Goal: Information Seeking & Learning: Find specific fact

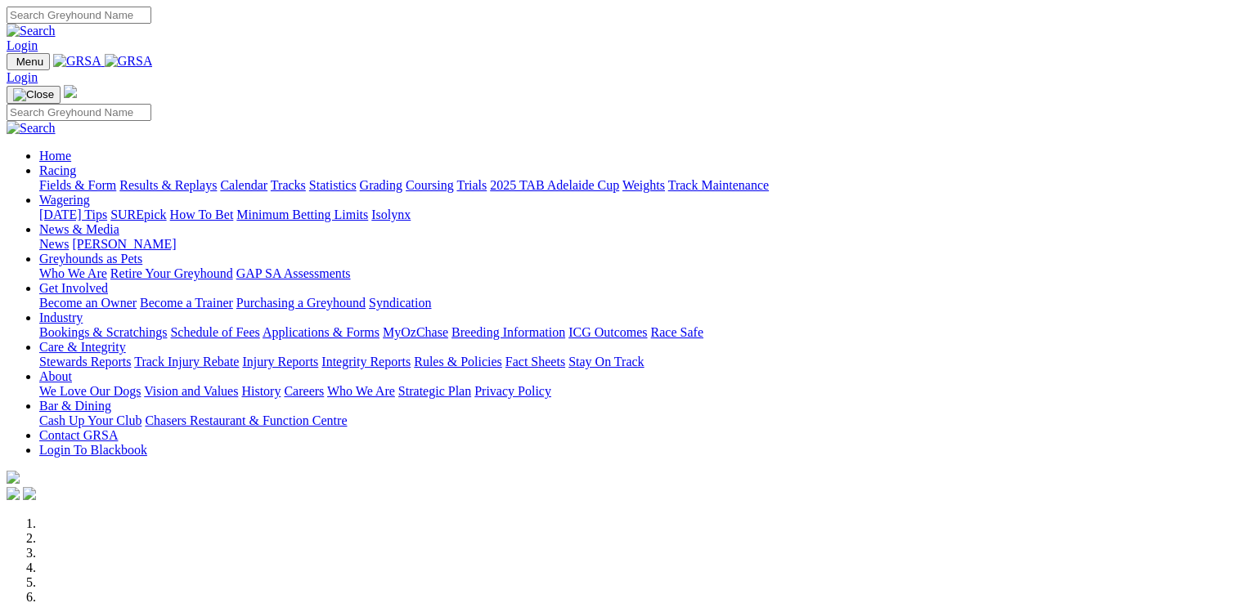
click at [76, 164] on link "Racing" at bounding box center [57, 171] width 37 height 14
click at [502, 355] on link "Rules & Policies" at bounding box center [458, 362] width 88 height 14
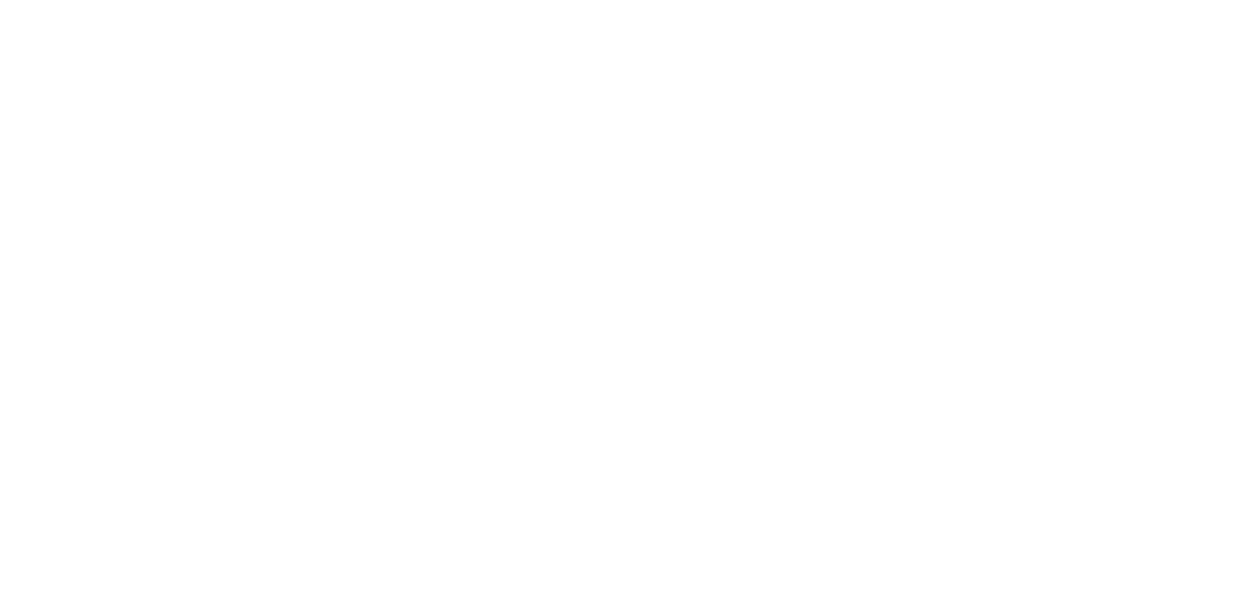
scroll to position [998, 0]
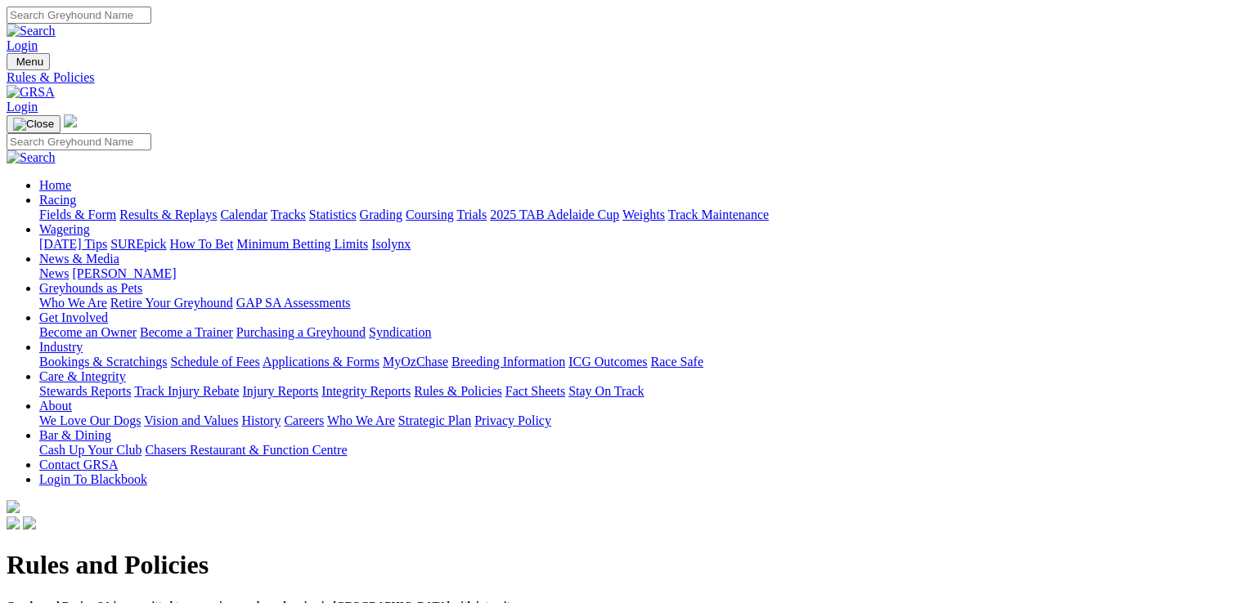
click at [151, 12] on input "Search" at bounding box center [79, 15] width 145 height 17
click at [72, 399] on link "About" at bounding box center [55, 406] width 33 height 14
click at [151, 17] on input "Search" at bounding box center [79, 15] width 145 height 17
type input "animal welfare policy 2025"
click at [72, 399] on link "About" at bounding box center [55, 406] width 33 height 14
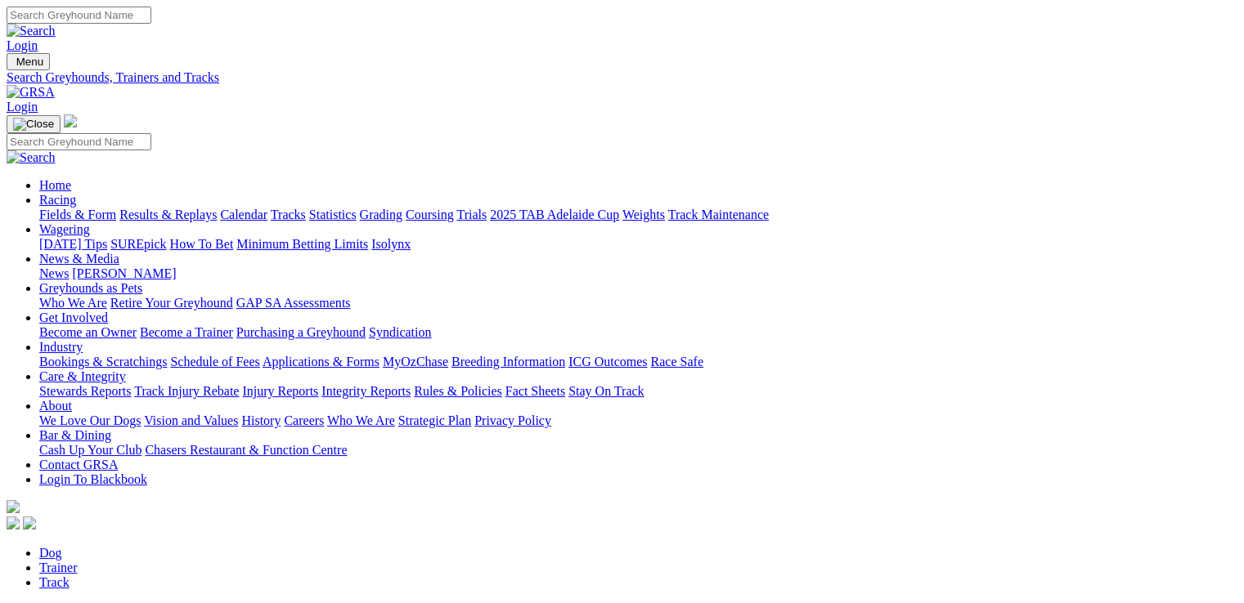
click at [126, 370] on link "Care & Integrity" at bounding box center [82, 377] width 87 height 14
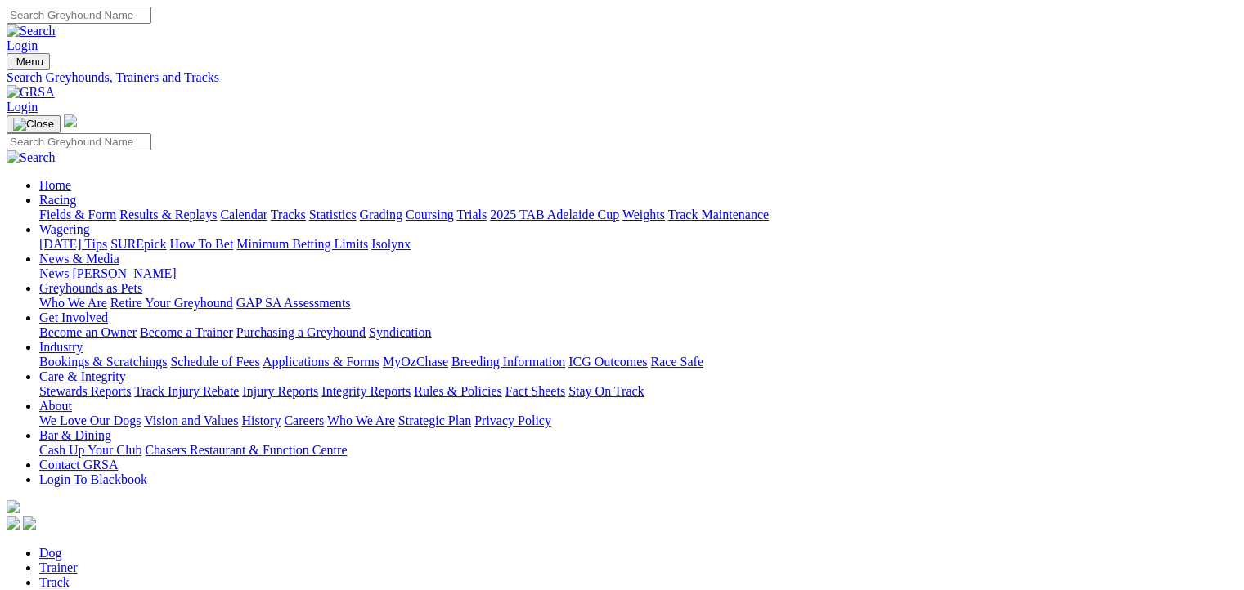
click at [76, 193] on link "Racing" at bounding box center [57, 200] width 37 height 14
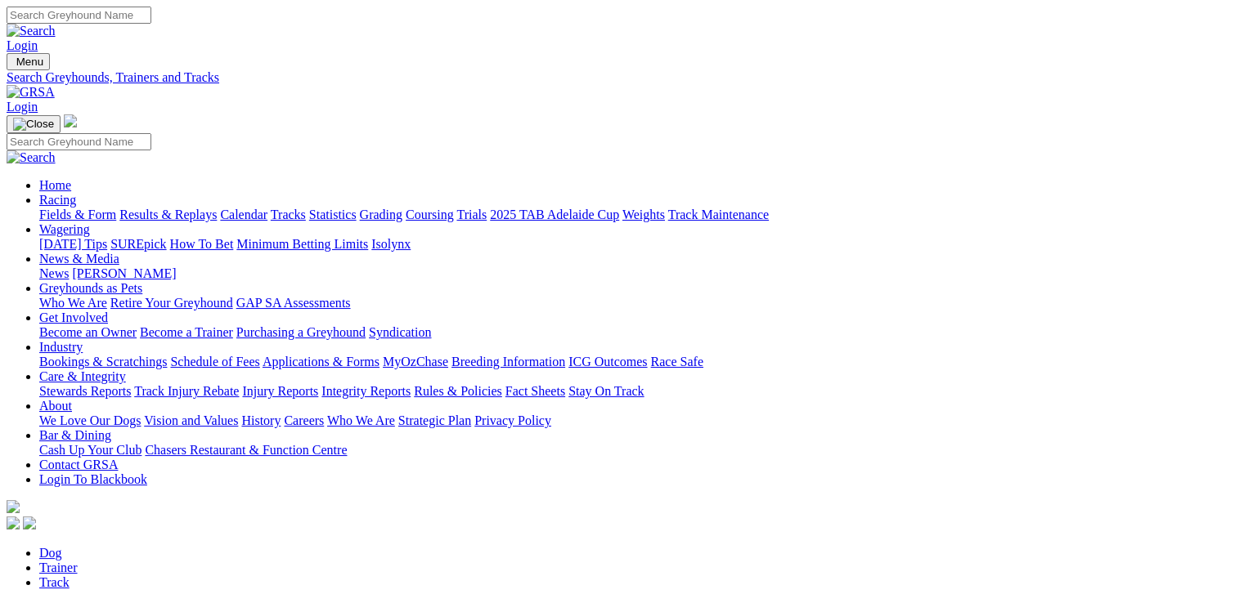
click at [119, 252] on link "News & Media" at bounding box center [79, 259] width 80 height 14
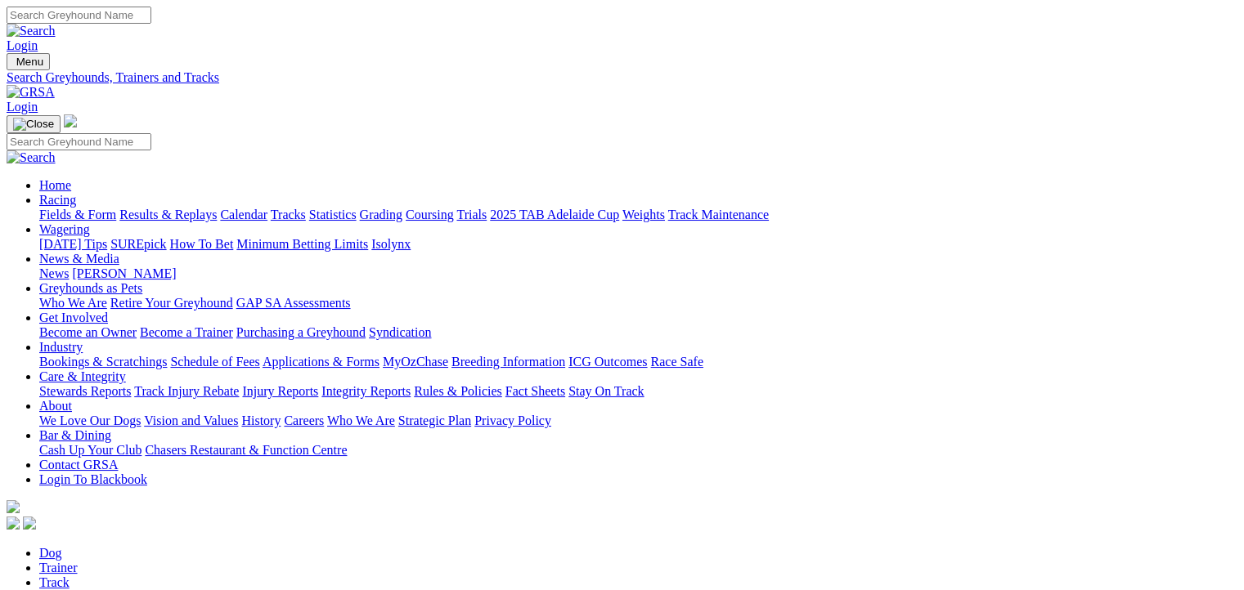
click at [119, 252] on link "News & Media" at bounding box center [79, 259] width 80 height 14
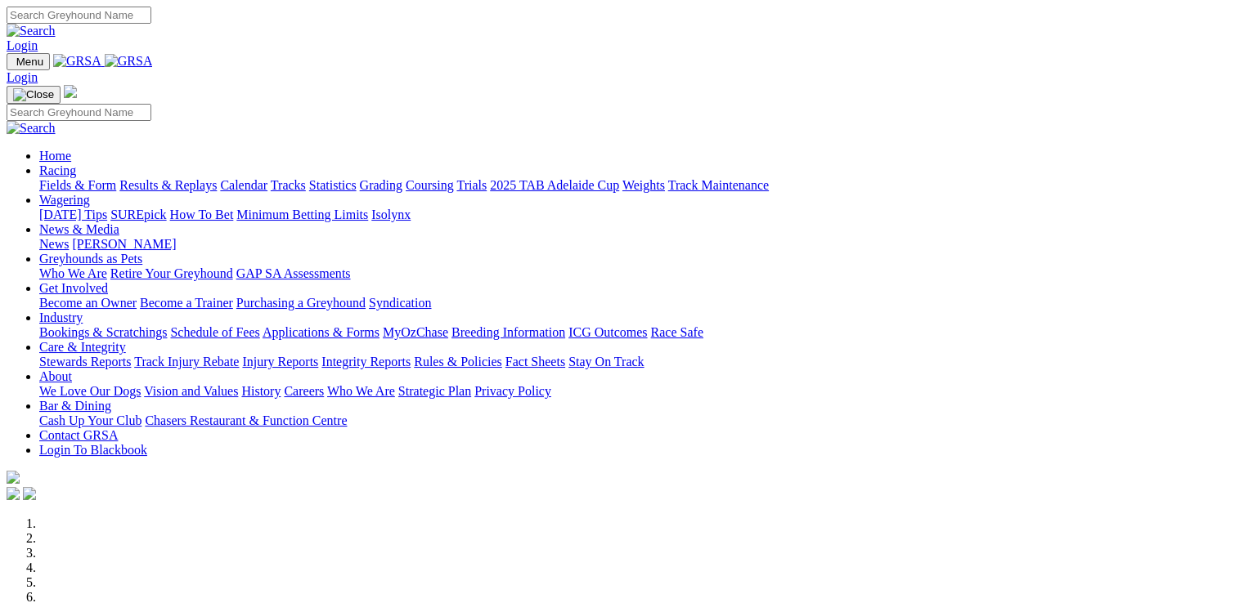
click at [119, 222] on link "News & Media" at bounding box center [79, 229] width 80 height 14
click at [69, 237] on link "News" at bounding box center [53, 244] width 29 height 14
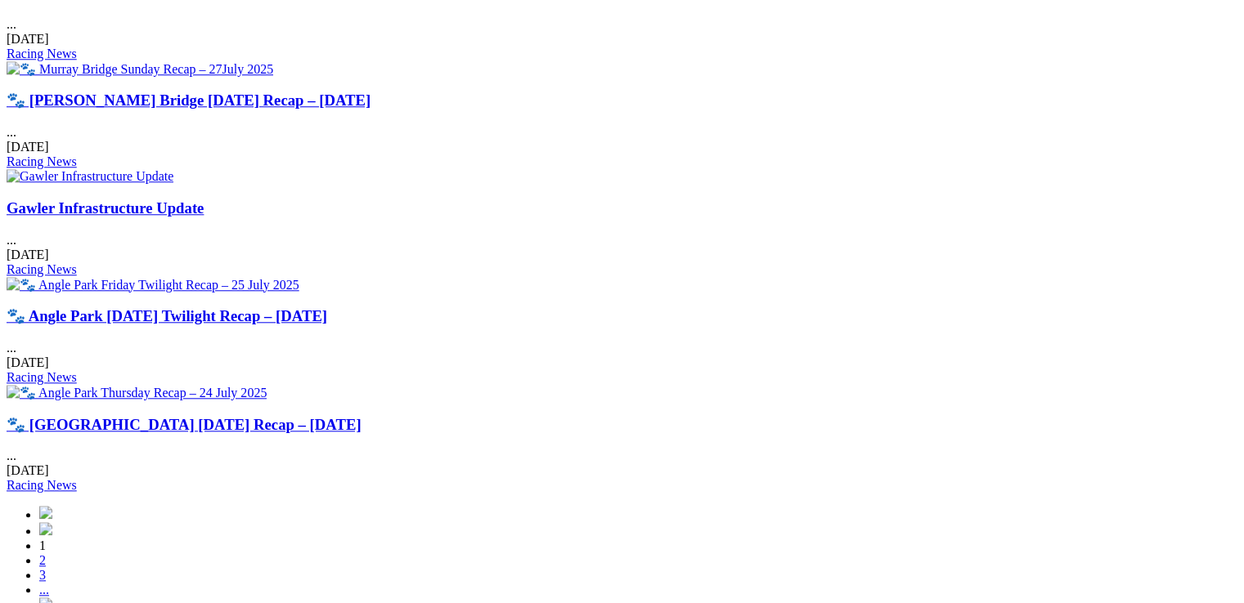
scroll to position [1557, 0]
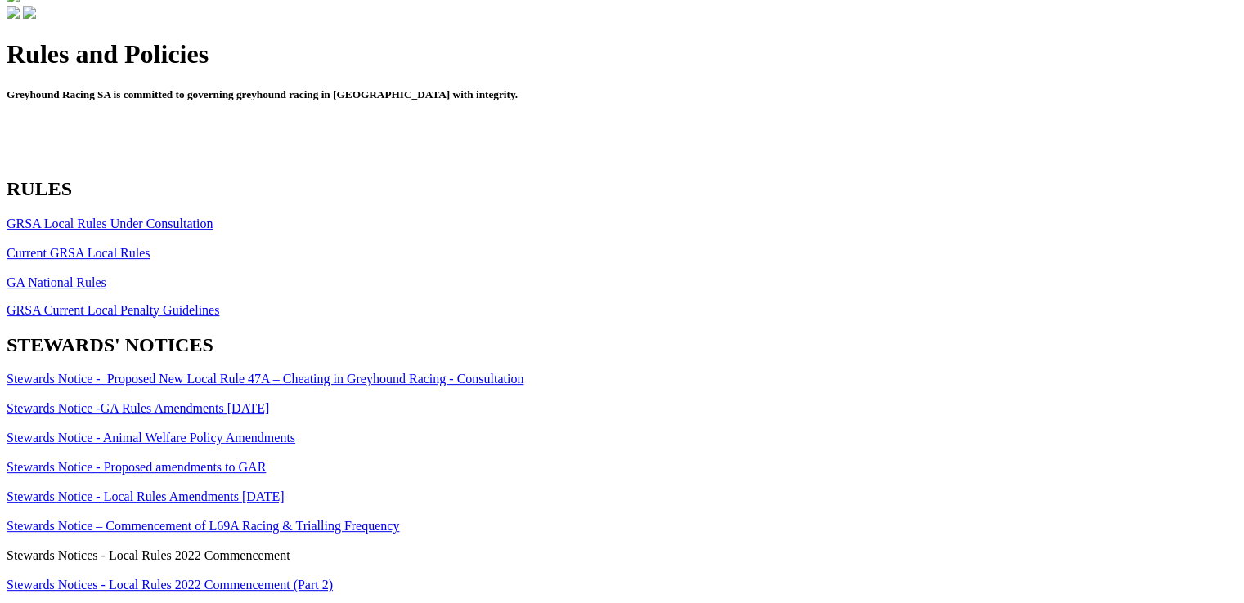
scroll to position [528, 0]
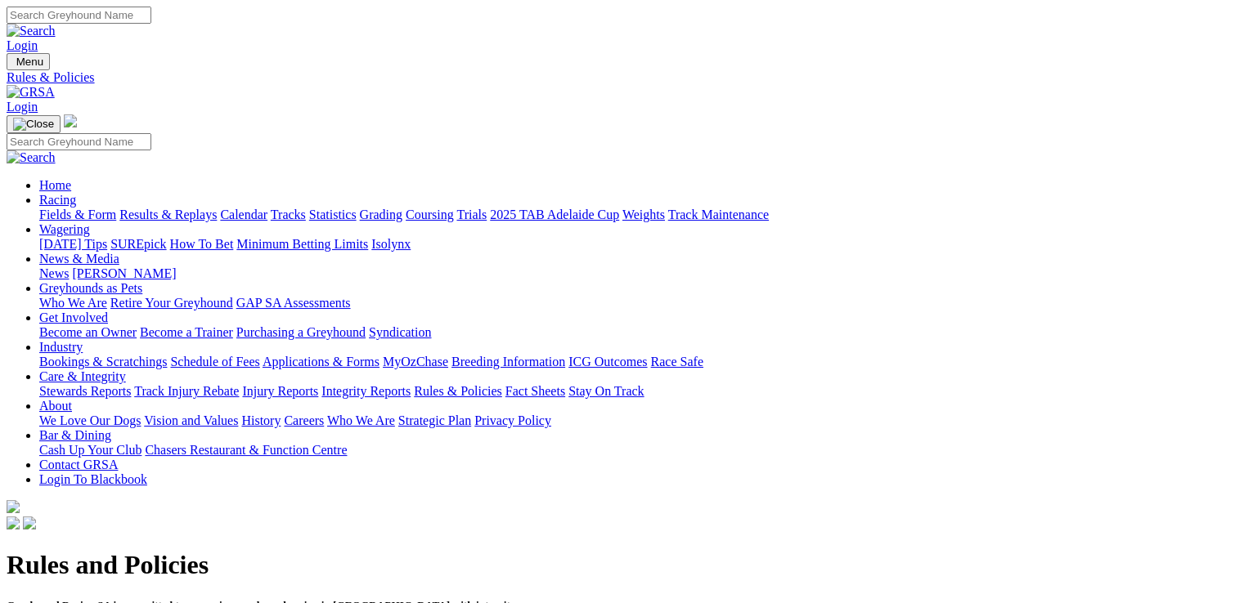
scroll to position [545, 0]
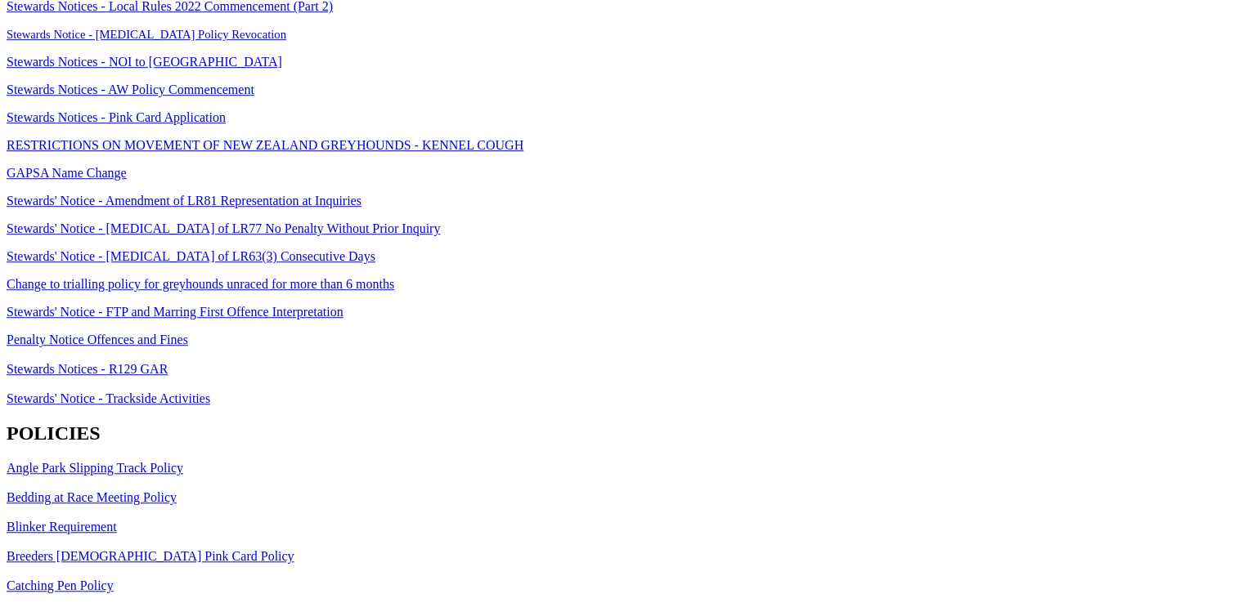
scroll to position [545, 0]
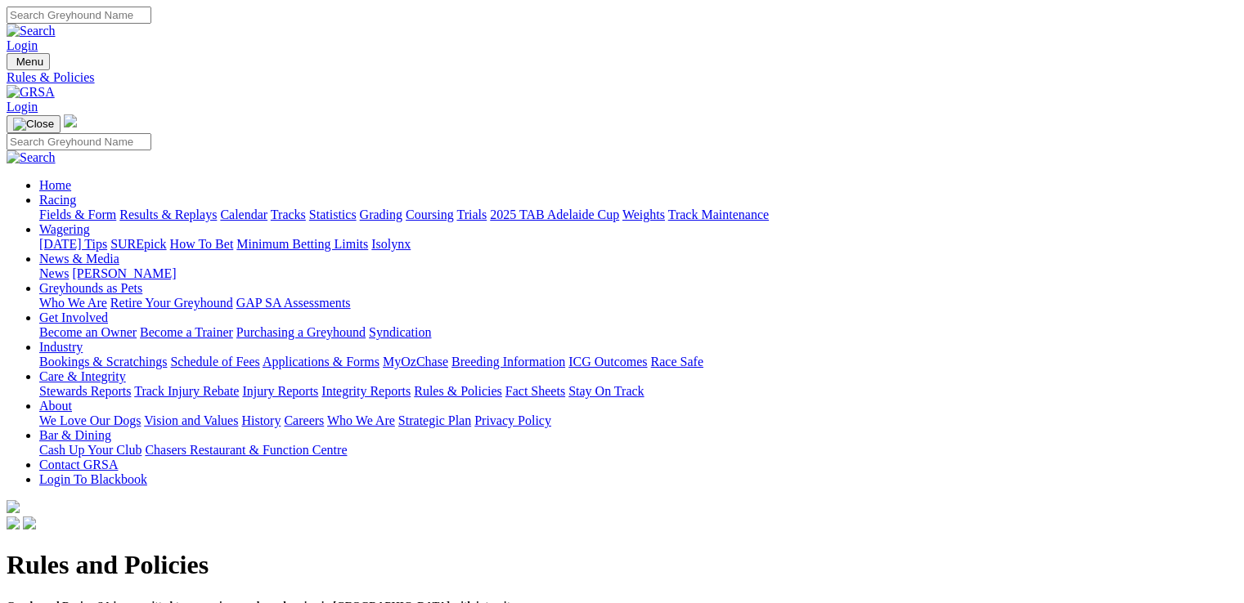
scroll to position [545, 0]
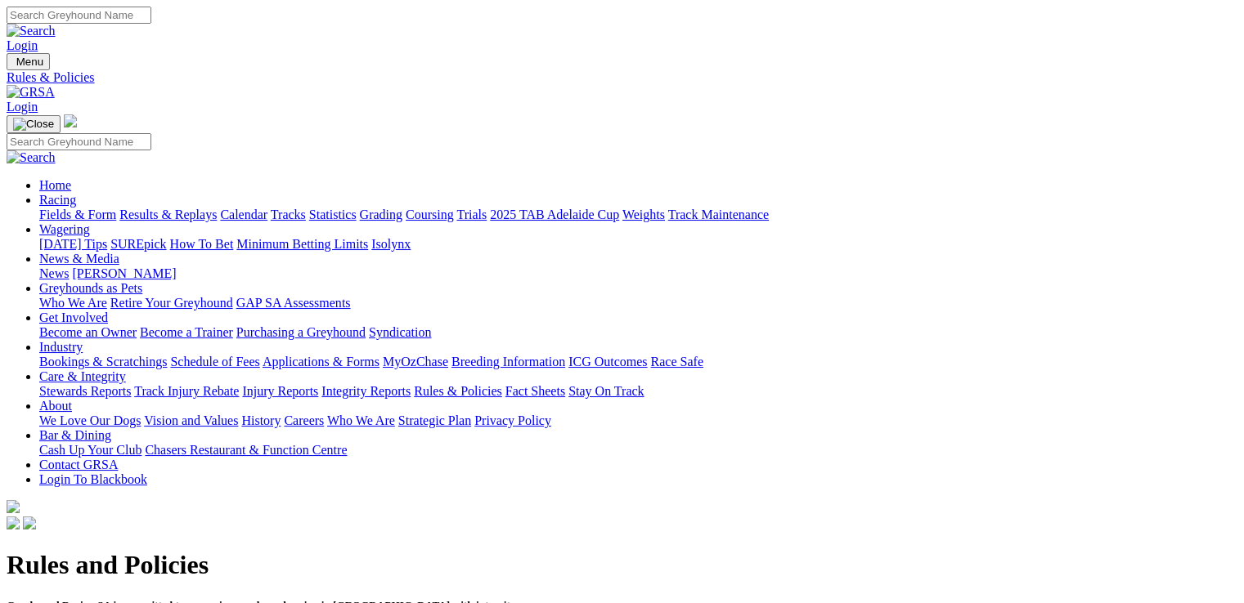
scroll to position [545, 0]
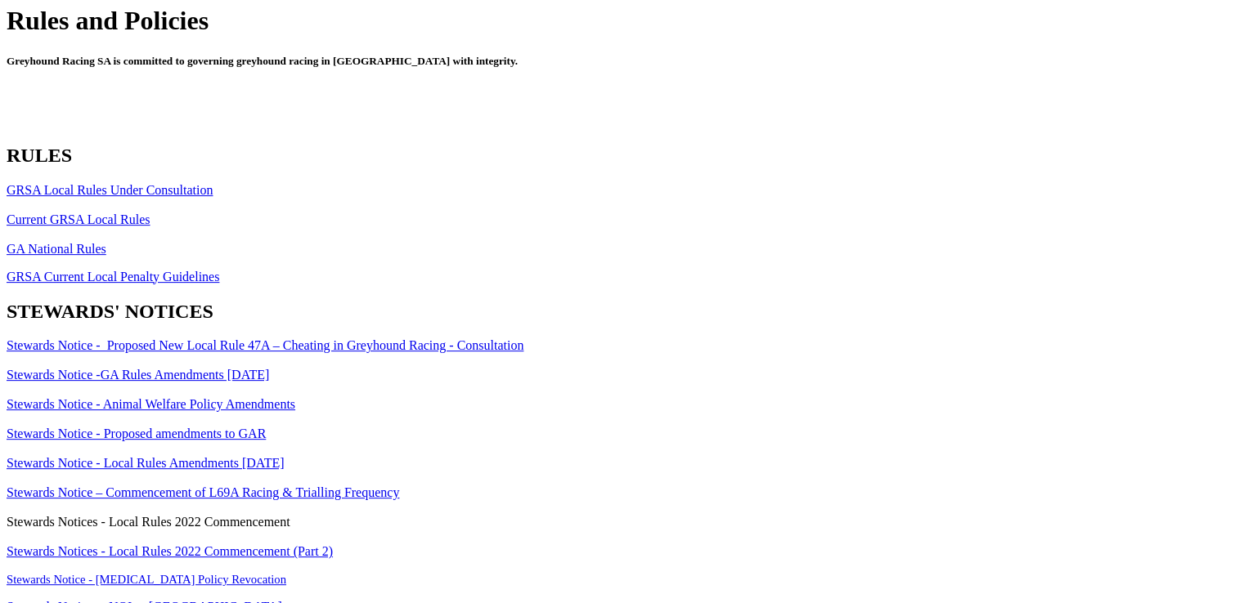
scroll to position [1090, 0]
